Goal: Task Accomplishment & Management: Complete application form

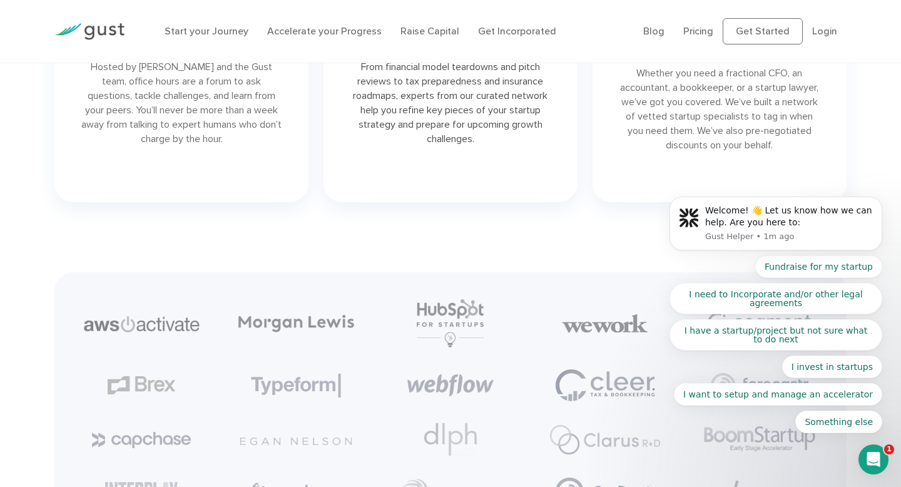
scroll to position [2667, 0]
click at [879, 199] on icon "Dismiss notification" at bounding box center [878, 200] width 4 height 4
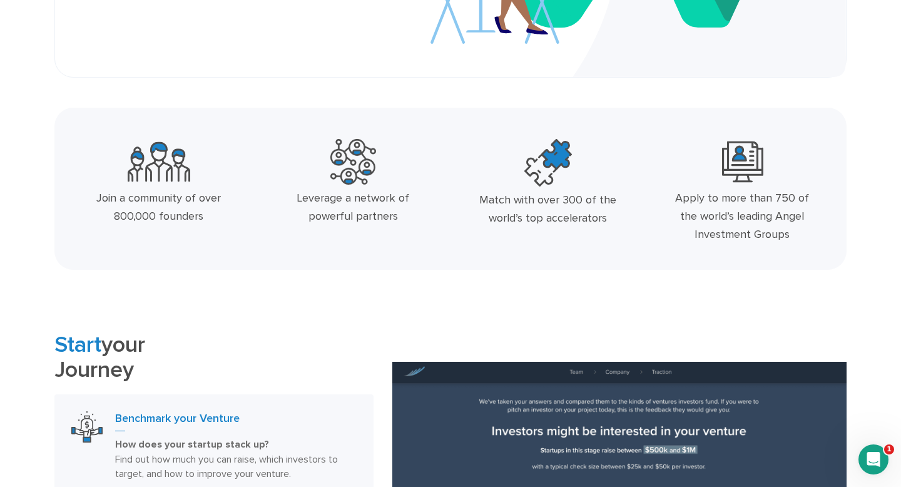
scroll to position [0, 0]
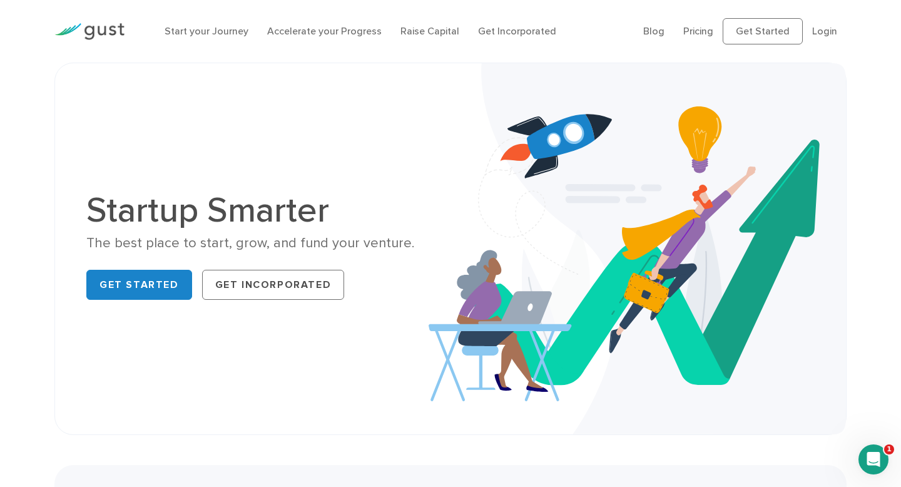
click at [103, 29] on img at bounding box center [89, 31] width 70 height 17
click at [212, 32] on link "Start your Journey" at bounding box center [207, 31] width 84 height 12
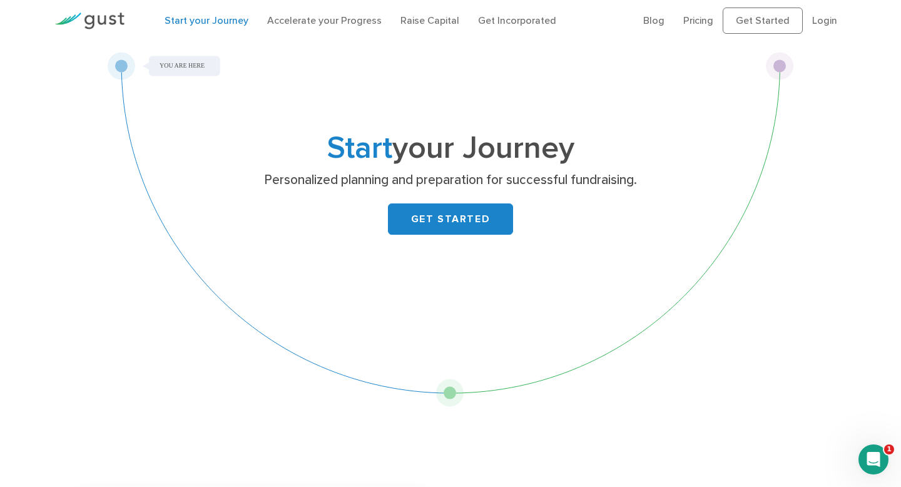
scroll to position [16, 0]
